Goal: Task Accomplishment & Management: Manage account settings

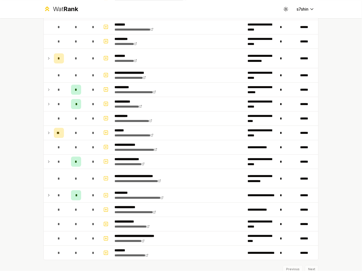
scroll to position [563, 0]
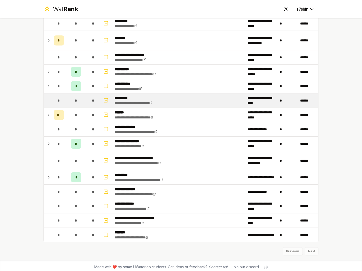
click at [47, 99] on td at bounding box center [48, 100] width 8 height 14
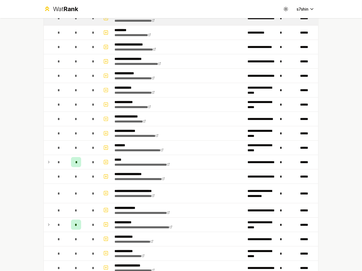
scroll to position [0, 0]
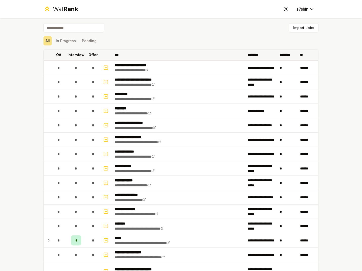
click at [74, 55] on p "Interview" at bounding box center [76, 54] width 17 height 5
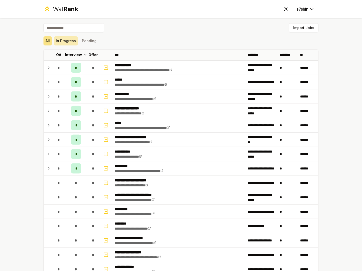
click at [64, 41] on button "In Progress" at bounding box center [66, 40] width 24 height 9
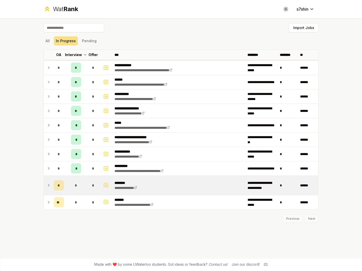
click at [49, 188] on icon at bounding box center [49, 185] width 4 height 6
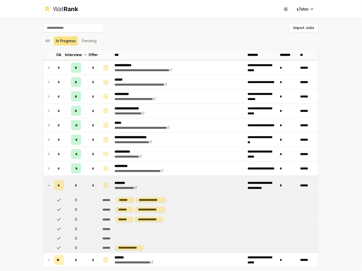
click at [49, 188] on td at bounding box center [48, 185] width 8 height 19
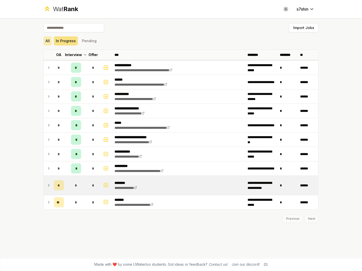
click at [45, 38] on button "All" at bounding box center [47, 40] width 8 height 9
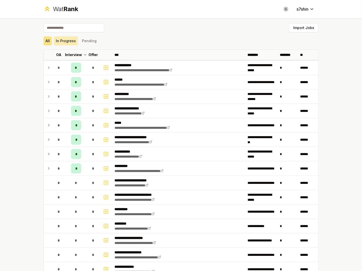
click at [61, 40] on button "In Progress" at bounding box center [66, 40] width 24 height 9
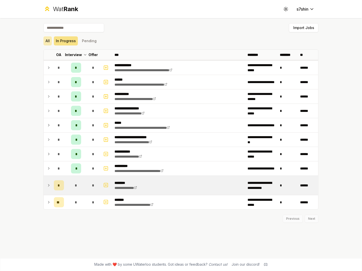
click at [45, 40] on button "All" at bounding box center [47, 40] width 8 height 9
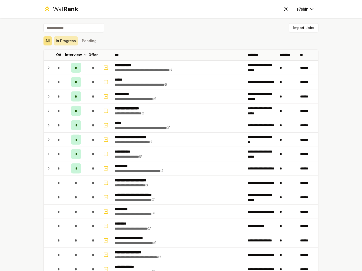
click at [72, 40] on button "In Progress" at bounding box center [66, 40] width 24 height 9
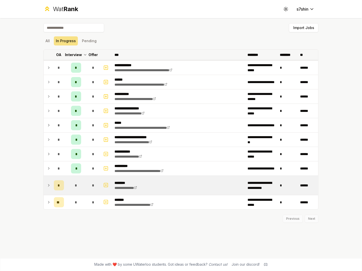
click at [75, 53] on p "Interview" at bounding box center [73, 54] width 17 height 5
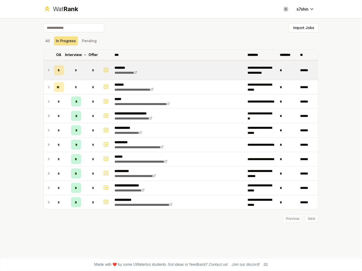
click at [76, 54] on p "Interview" at bounding box center [73, 54] width 17 height 5
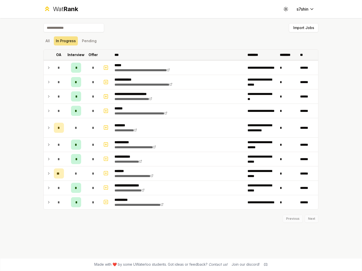
click at [76, 54] on p "Interview" at bounding box center [76, 54] width 17 height 5
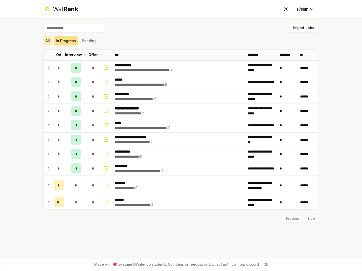
click at [51, 42] on button "All" at bounding box center [47, 40] width 8 height 9
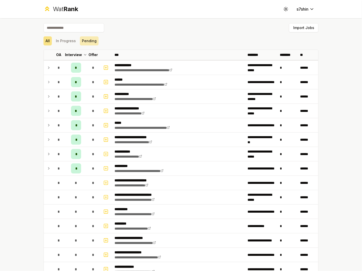
click at [91, 44] on button "Pending" at bounding box center [89, 40] width 19 height 9
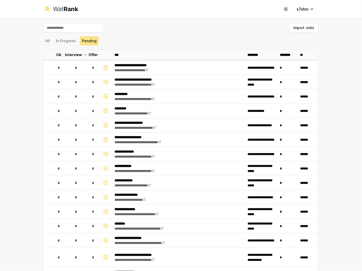
click at [62, 46] on div "All In Progress Pending" at bounding box center [180, 40] width 275 height 13
click at [63, 42] on button "In Progress" at bounding box center [66, 40] width 24 height 9
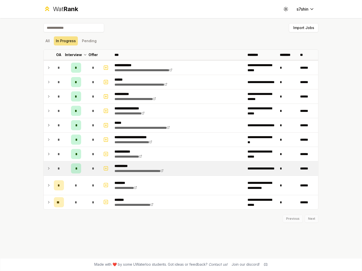
click at [51, 168] on icon at bounding box center [49, 168] width 4 height 6
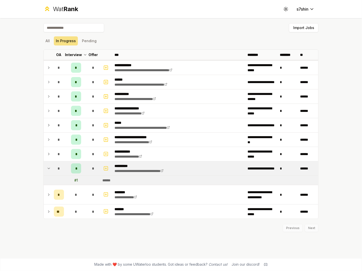
click at [50, 168] on icon at bounding box center [49, 168] width 4 height 6
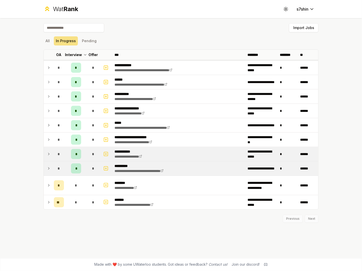
click at [49, 154] on icon at bounding box center [49, 154] width 4 height 6
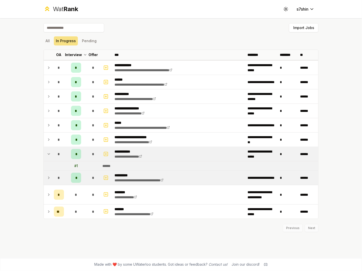
click at [49, 153] on icon at bounding box center [49, 154] width 4 height 6
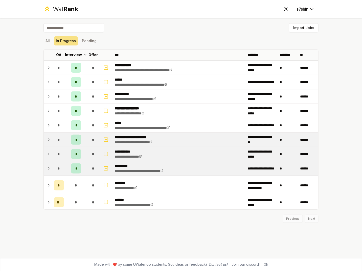
click at [48, 137] on icon at bounding box center [49, 140] width 4 height 6
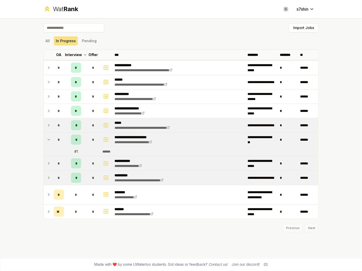
click at [46, 126] on td at bounding box center [48, 125] width 8 height 14
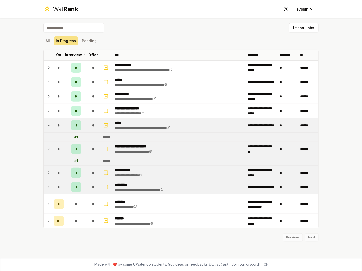
click at [51, 125] on icon at bounding box center [49, 125] width 4 height 6
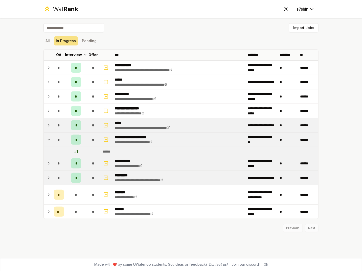
click at [53, 137] on td "*" at bounding box center [59, 140] width 14 height 14
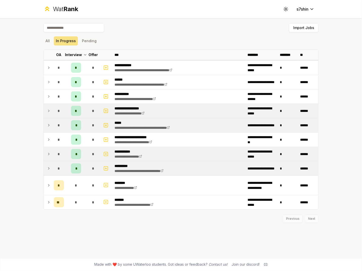
click at [49, 111] on icon at bounding box center [49, 111] width 4 height 6
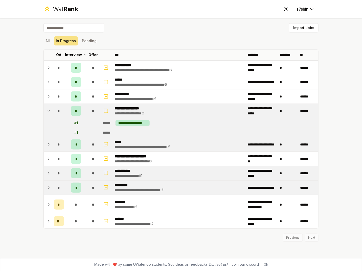
click at [49, 108] on icon at bounding box center [49, 111] width 4 height 6
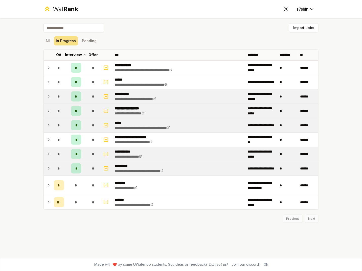
click at [52, 97] on td "*" at bounding box center [59, 96] width 14 height 14
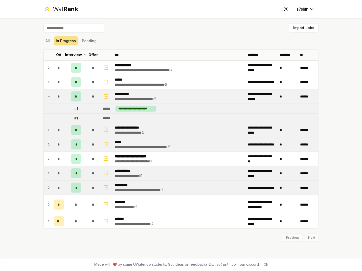
click at [51, 95] on td at bounding box center [48, 96] width 8 height 14
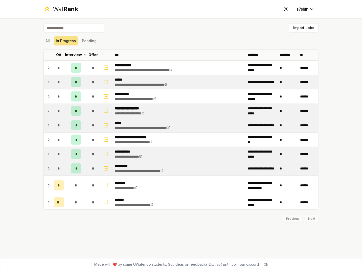
click at [51, 81] on icon at bounding box center [49, 82] width 4 height 6
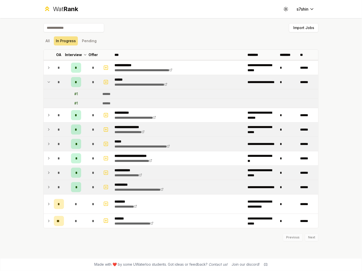
click at [47, 79] on icon at bounding box center [49, 82] width 4 height 6
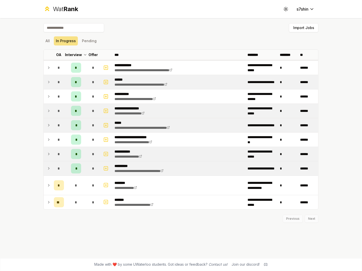
click at [37, 69] on div "**********" at bounding box center [180, 138] width 291 height 240
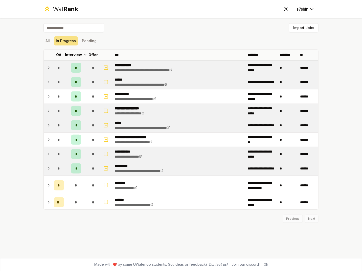
click at [49, 69] on icon at bounding box center [49, 68] width 4 height 6
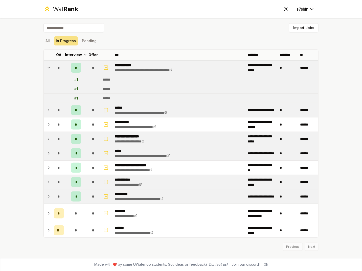
click at [49, 69] on icon at bounding box center [49, 68] width 4 height 6
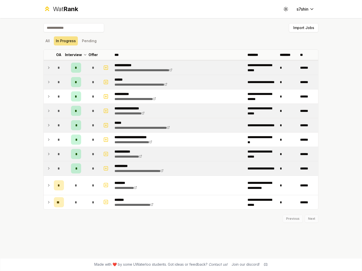
click at [50, 166] on icon at bounding box center [49, 168] width 4 height 6
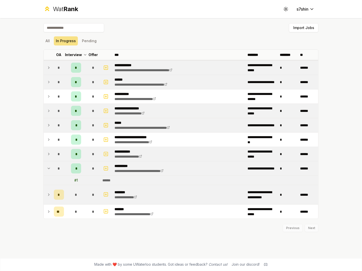
click at [56, 188] on td "*" at bounding box center [59, 194] width 14 height 19
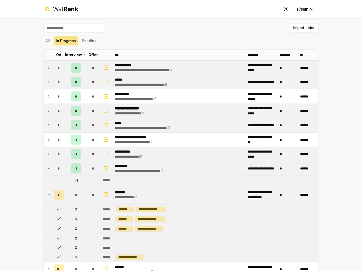
click at [48, 168] on icon at bounding box center [49, 168] width 2 height 1
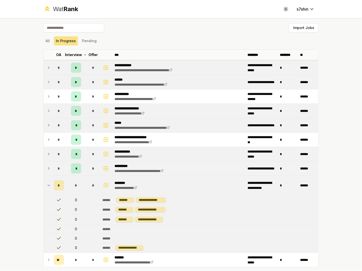
click at [47, 185] on icon at bounding box center [49, 185] width 4 height 6
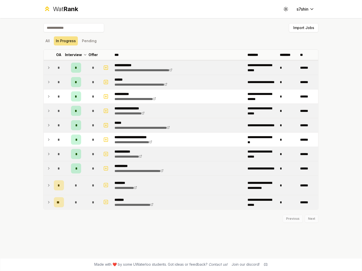
click at [47, 203] on icon at bounding box center [49, 202] width 4 height 6
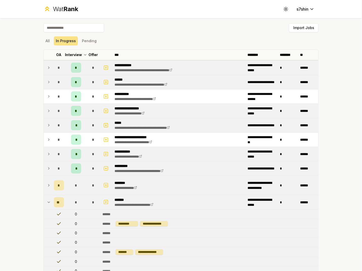
click at [47, 201] on icon at bounding box center [49, 202] width 4 height 6
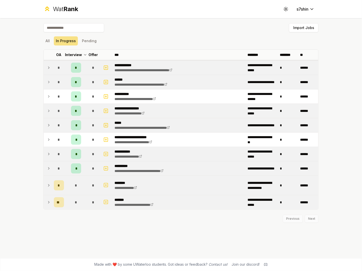
click at [47, 186] on icon at bounding box center [49, 185] width 4 height 6
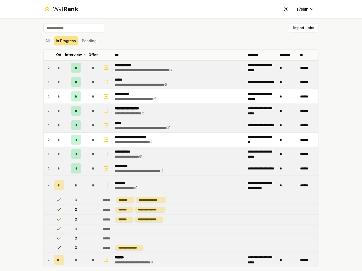
click at [48, 185] on icon at bounding box center [49, 185] width 2 height 1
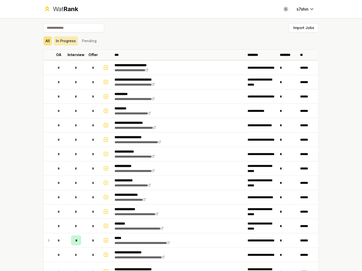
click at [59, 42] on button "In Progress" at bounding box center [66, 40] width 24 height 9
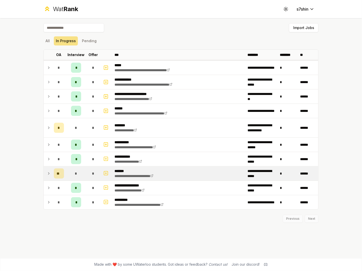
click at [48, 173] on icon at bounding box center [48, 173] width 1 height 2
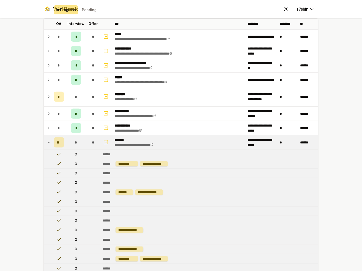
scroll to position [29, 0]
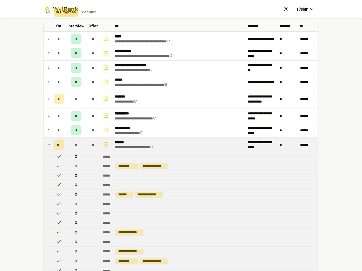
click at [49, 146] on icon at bounding box center [49, 145] width 4 height 6
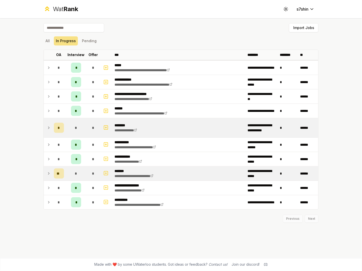
click at [49, 129] on icon at bounding box center [49, 128] width 4 height 6
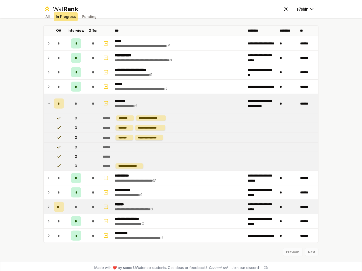
scroll to position [27, 0]
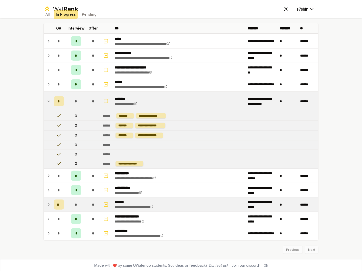
click at [46, 105] on td at bounding box center [48, 101] width 8 height 19
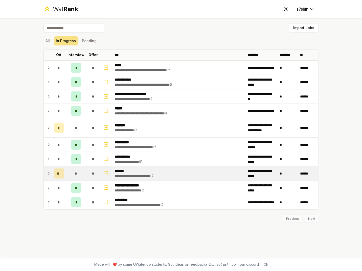
click at [48, 125] on icon at bounding box center [49, 128] width 4 height 6
